Goal: Check status: Check status

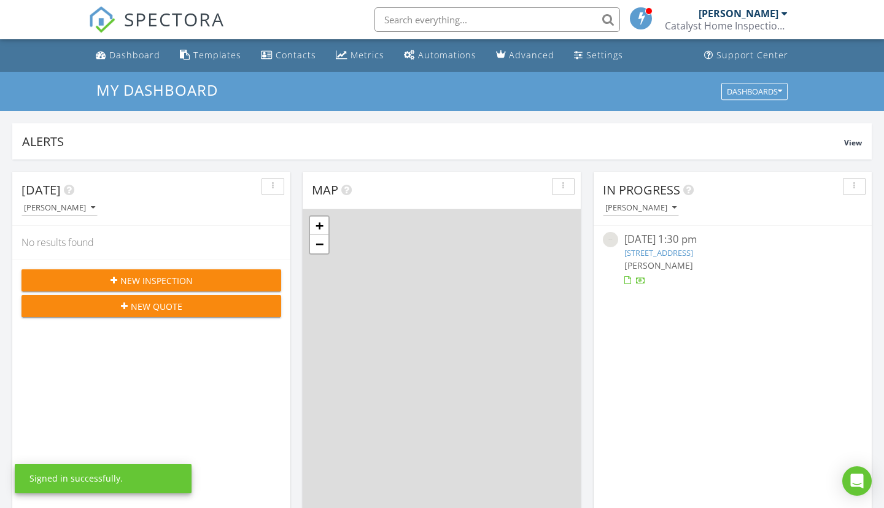
scroll to position [1118, 885]
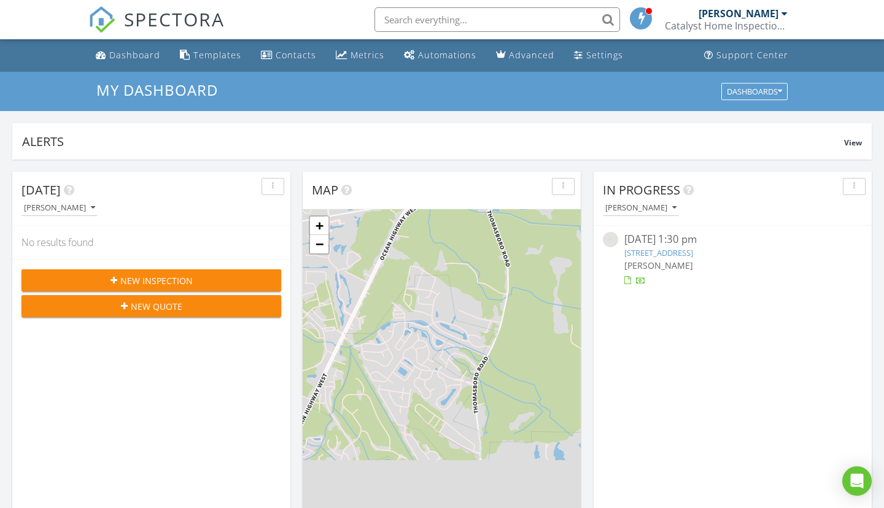
click at [675, 254] on link "[STREET_ADDRESS]" at bounding box center [658, 252] width 69 height 11
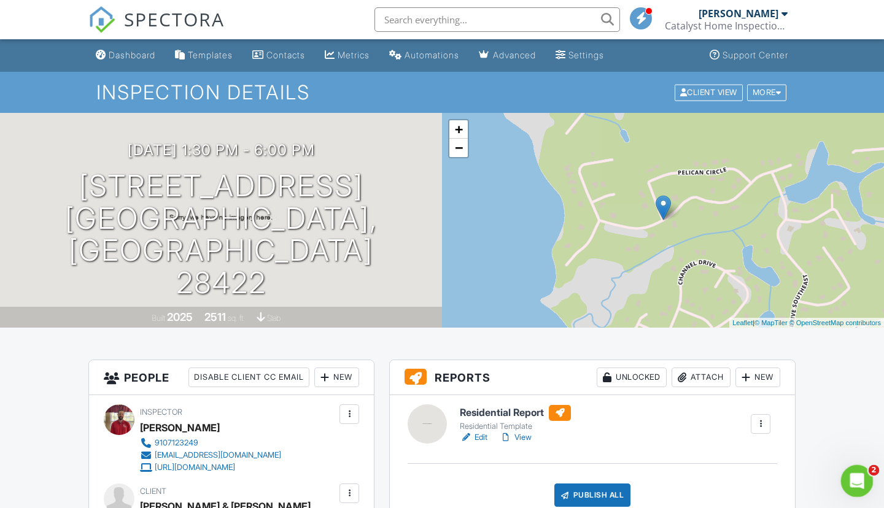
click at [854, 486] on icon "Open Intercom Messenger" at bounding box center [856, 480] width 20 height 20
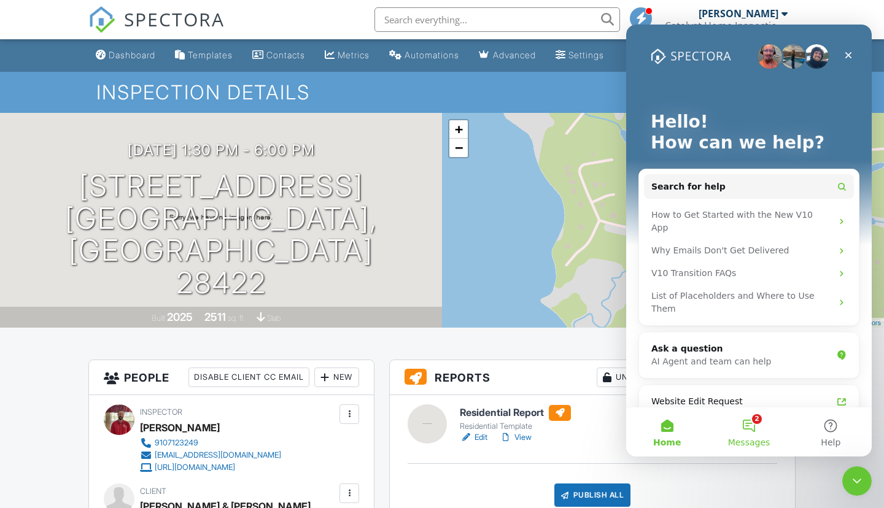
click at [751, 427] on button "2 Messages" at bounding box center [749, 432] width 82 height 49
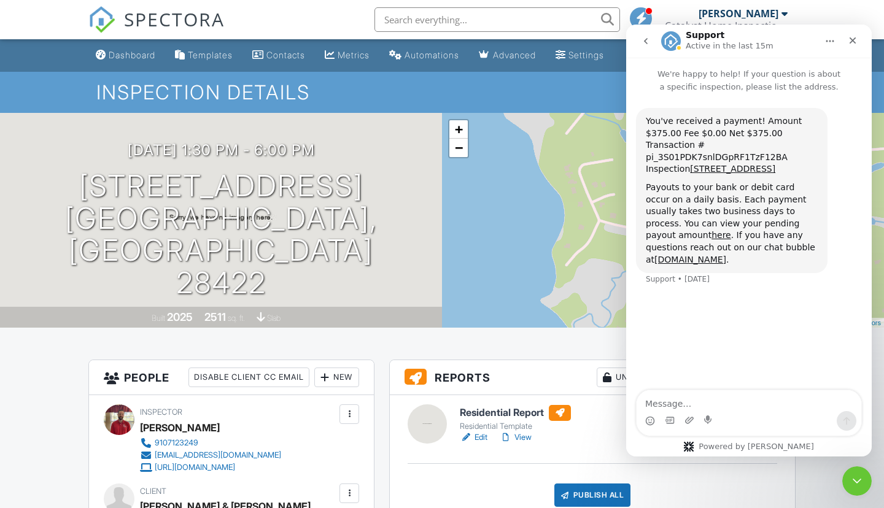
click at [641, 46] on button "go back" at bounding box center [645, 40] width 23 height 23
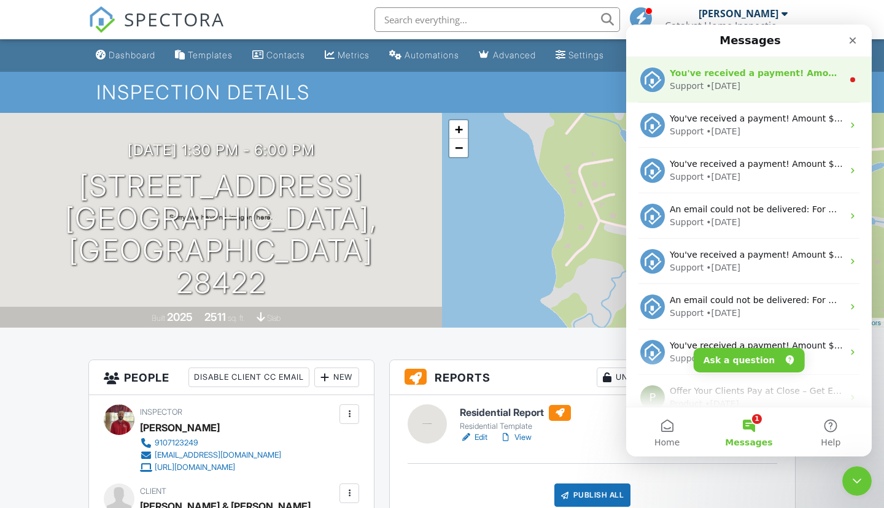
click at [701, 80] on div "You've received a payment! Amount $475.00 Fee $0.00 Net $475.00 Transaction # p…" at bounding box center [756, 73] width 173 height 13
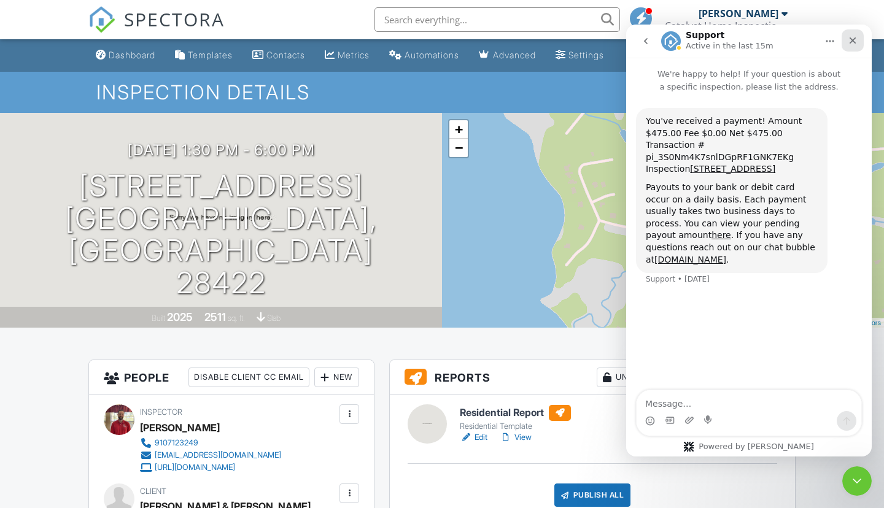
click at [857, 45] on icon "Close" at bounding box center [853, 41] width 10 height 10
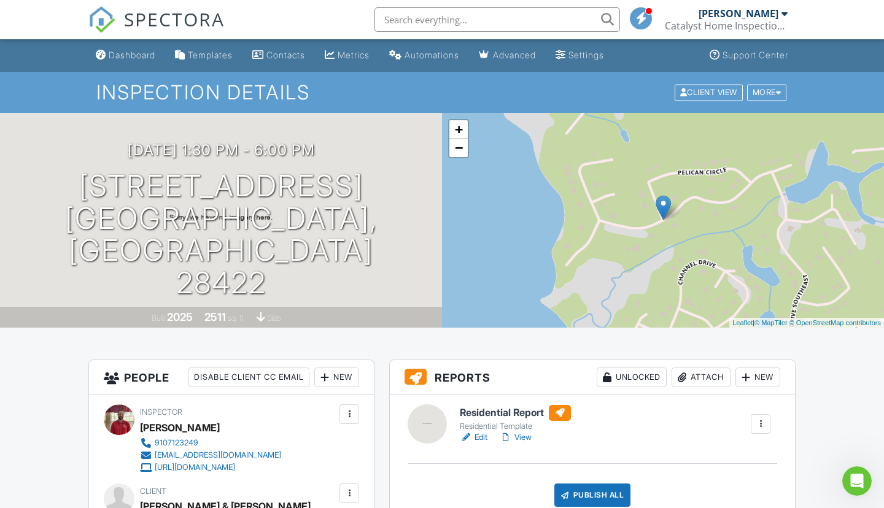
click at [481, 440] on link "Edit" at bounding box center [474, 438] width 28 height 12
